Goal: Task Accomplishment & Management: Use online tool/utility

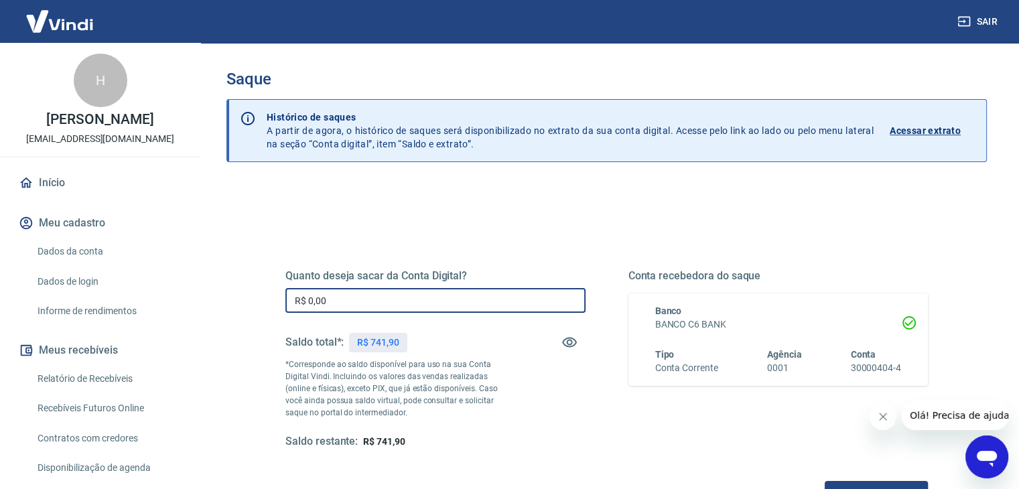
click at [413, 298] on input "R$ 0,00" at bounding box center [435, 300] width 300 height 25
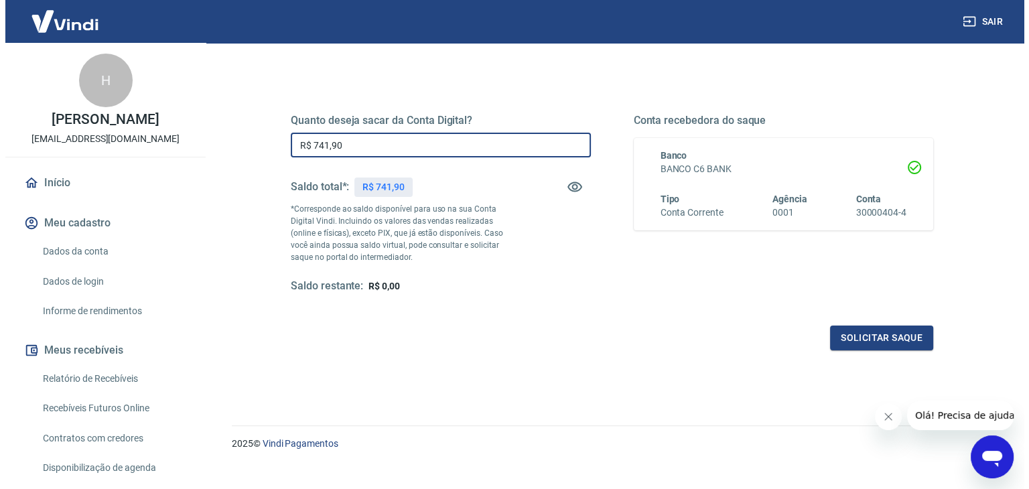
scroll to position [158, 0]
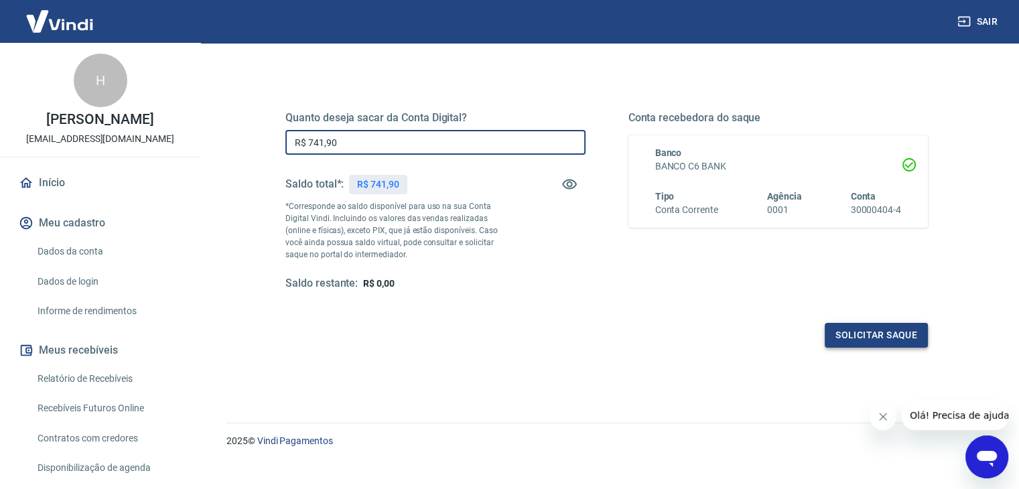
type input "R$ 741,90"
click at [892, 330] on button "Solicitar saque" at bounding box center [876, 335] width 103 height 25
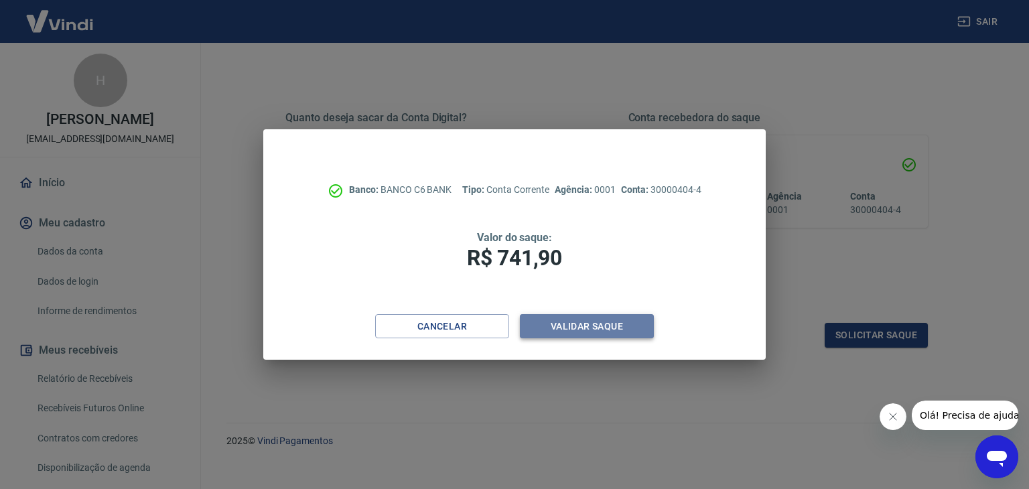
click at [611, 332] on button "Validar saque" at bounding box center [587, 326] width 134 height 25
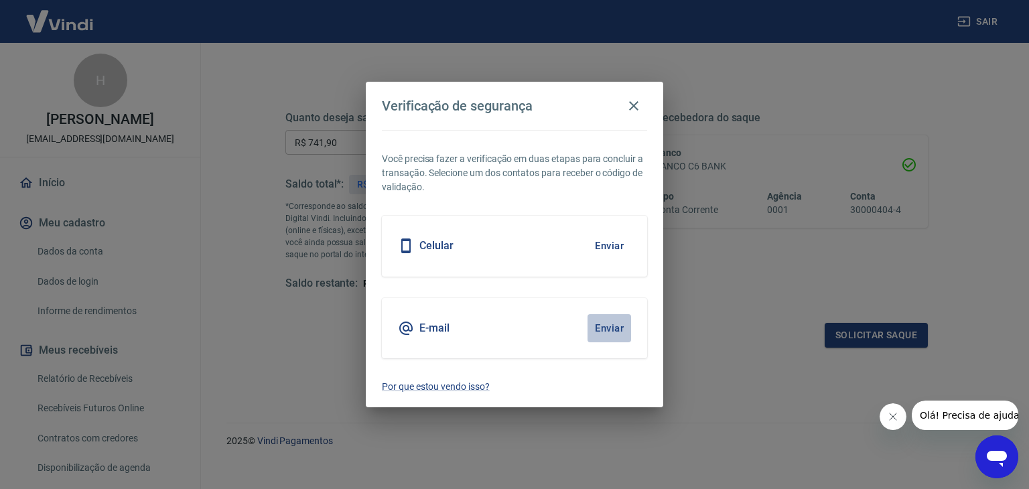
click at [614, 329] on button "Enviar" at bounding box center [609, 328] width 44 height 28
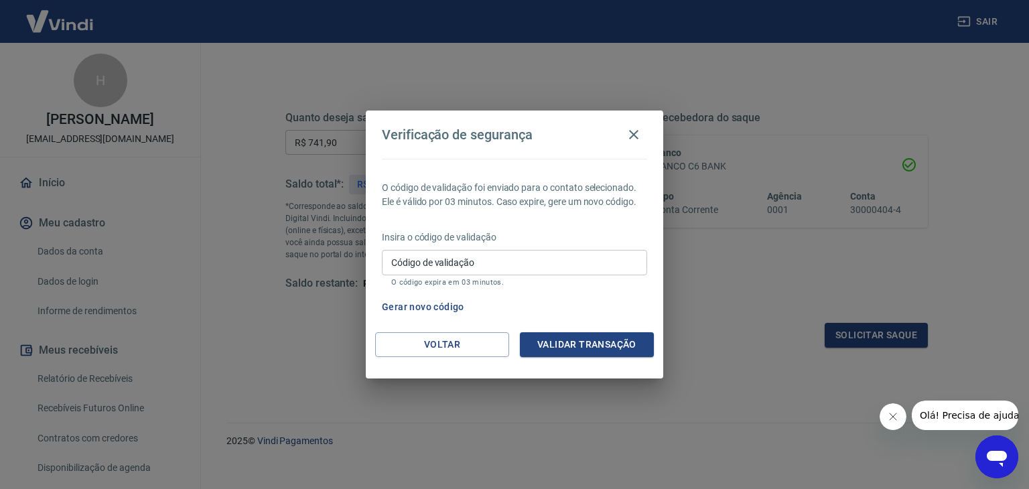
click at [415, 260] on input "Código de validação" at bounding box center [514, 262] width 265 height 25
paste input "926040"
type input "926040"
click at [581, 341] on button "Validar transação" at bounding box center [587, 344] width 134 height 25
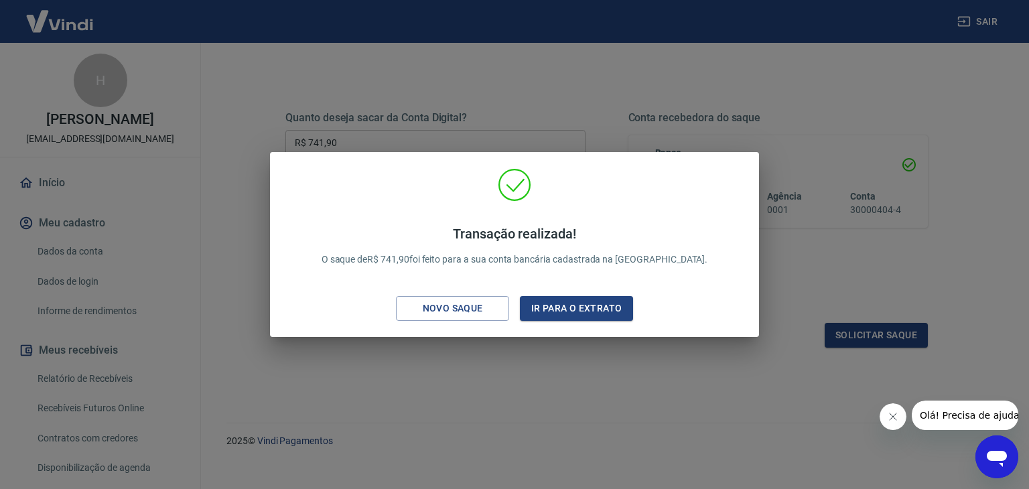
click at [435, 362] on div "Transação realizada! O saque de R$ 741,90 foi feito para a sua conta bancária c…" at bounding box center [514, 244] width 1029 height 489
